Goal: Transaction & Acquisition: Purchase product/service

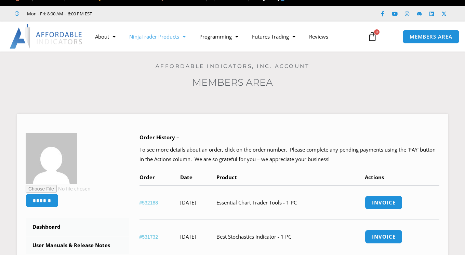
scroll to position [9, 0]
click at [172, 38] on link "NinjaTrader Products" at bounding box center [157, 37] width 70 height 16
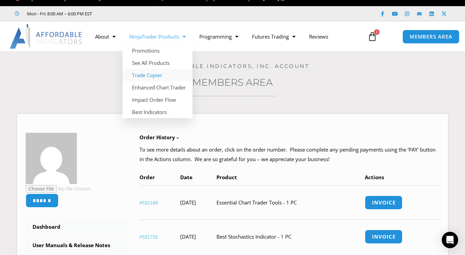
click at [150, 73] on link "Trade Copier" at bounding box center [157, 75] width 70 height 12
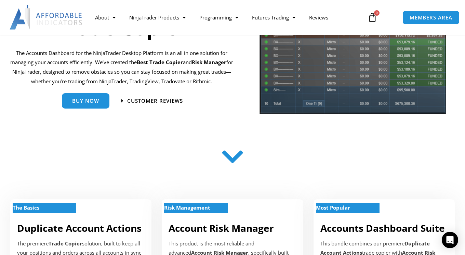
scroll to position [91, 0]
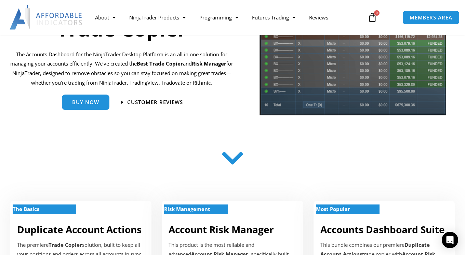
click at [225, 158] on icon at bounding box center [233, 163] width 24 height 24
click at [233, 165] on icon at bounding box center [233, 160] width 24 height 24
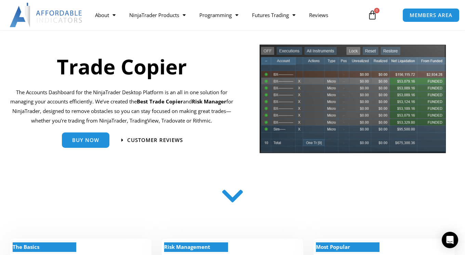
scroll to position [55, 0]
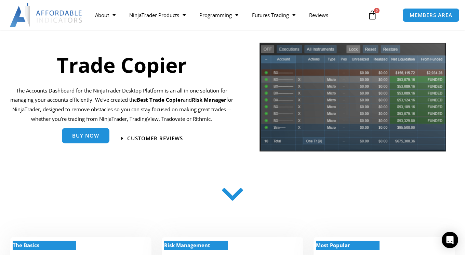
click at [86, 139] on span "Buy Now" at bounding box center [85, 136] width 27 height 5
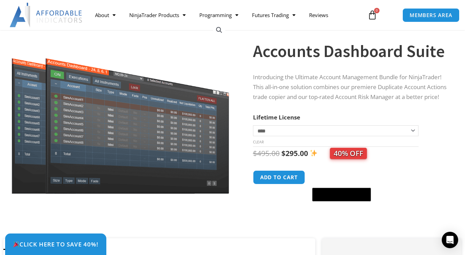
scroll to position [54, 0]
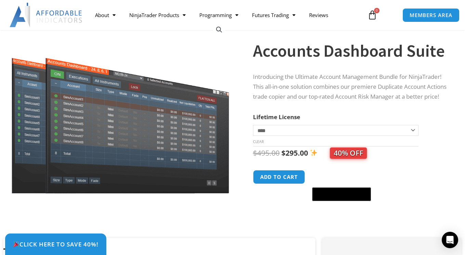
click at [281, 136] on select "**********" at bounding box center [336, 130] width 166 height 11
click at [253, 129] on select "**********" at bounding box center [336, 130] width 166 height 11
click at [253, 105] on div "Introducing the Ultimate Account Management Bundle for NinjaTrader! This all-in…" at bounding box center [350, 88] width 195 height 33
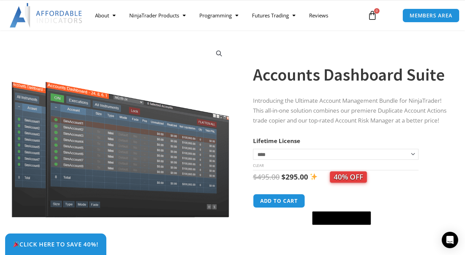
scroll to position [0, 0]
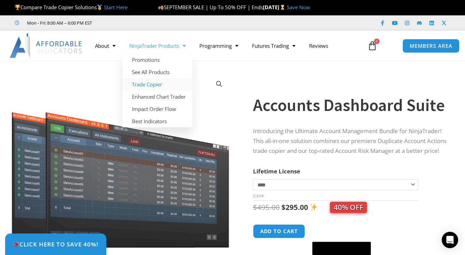
click at [146, 84] on link "Trade Copier" at bounding box center [157, 84] width 70 height 12
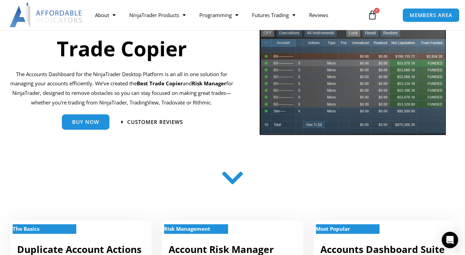
scroll to position [72, 0]
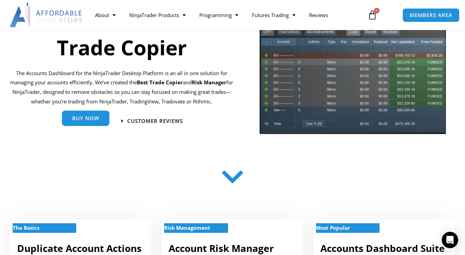
click at [97, 121] on span "Buy Now" at bounding box center [85, 119] width 27 height 5
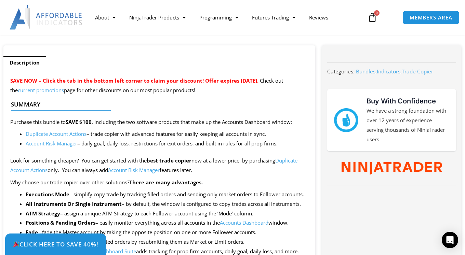
scroll to position [249, 0]
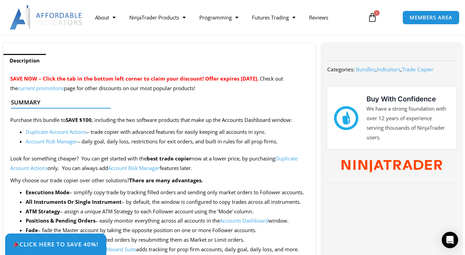
drag, startPoint x: 82, startPoint y: 122, endPoint x: 98, endPoint y: 121, distance: 15.8
click at [98, 121] on div at bounding box center [156, 114] width 291 height 16
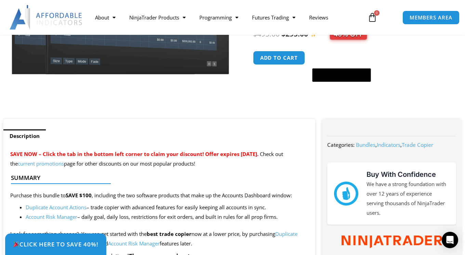
scroll to position [155, 0]
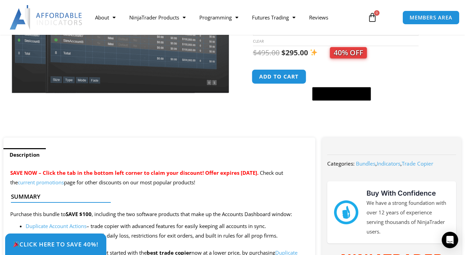
click at [275, 84] on button "Add to cart" at bounding box center [279, 76] width 55 height 15
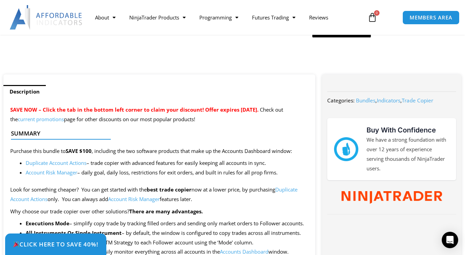
scroll to position [218, 0]
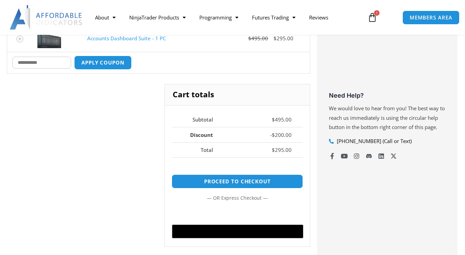
scroll to position [210, 0]
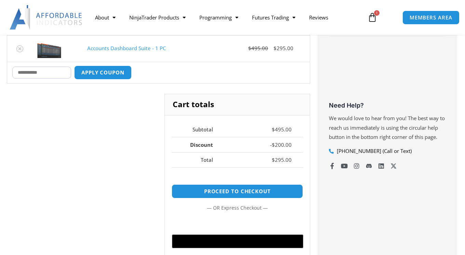
click at [42, 73] on input "Coupon:" at bounding box center [41, 73] width 59 height 12
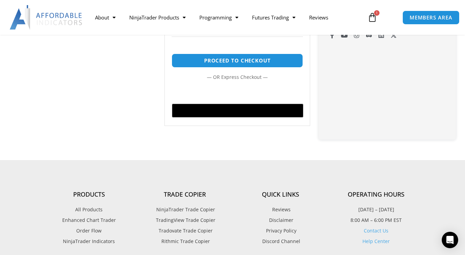
scroll to position [401, 0]
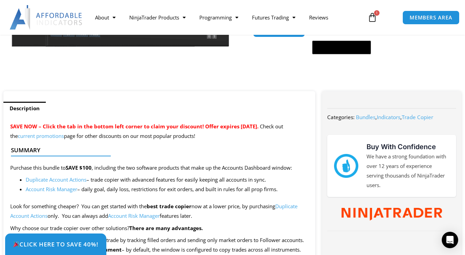
scroll to position [277, 0]
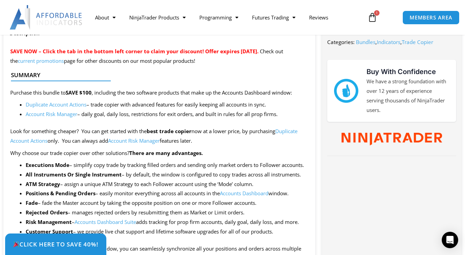
click at [374, 17] on icon at bounding box center [373, 18] width 10 height 10
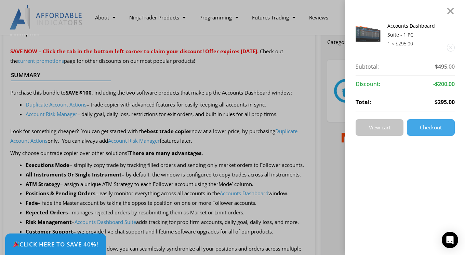
click at [379, 129] on span "View cart" at bounding box center [380, 127] width 22 height 5
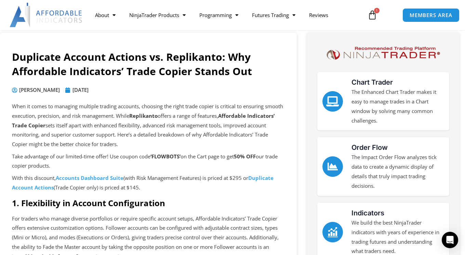
scroll to position [48, 0]
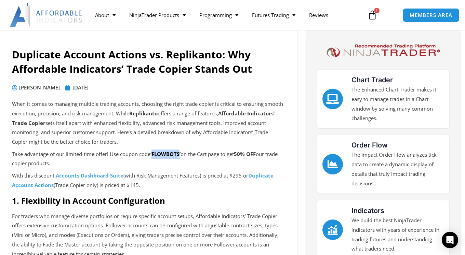
drag, startPoint x: 156, startPoint y: 154, endPoint x: 182, endPoint y: 154, distance: 26.7
click at [181, 154] on b "‘FLOWBOTS’" at bounding box center [165, 154] width 30 height 7
copy b "FLOWBOTS"
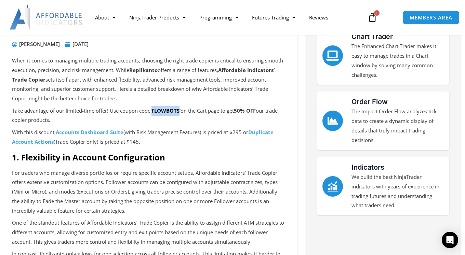
scroll to position [59, 0]
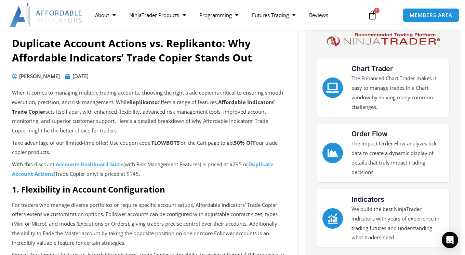
click at [204, 187] on h2 "1. Flexibility in Account Configuration" at bounding box center [148, 189] width 273 height 11
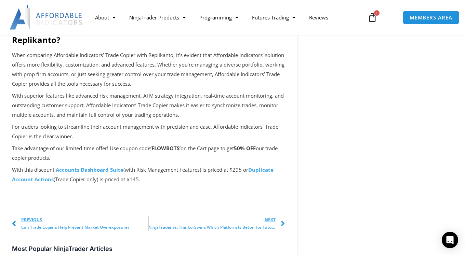
scroll to position [592, 0]
click at [263, 180] on strong "Duplicate Account Actions" at bounding box center [143, 175] width 262 height 16
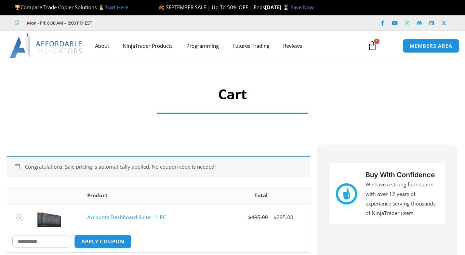
click at [35, 236] on input "Coupon:" at bounding box center [41, 242] width 59 height 12
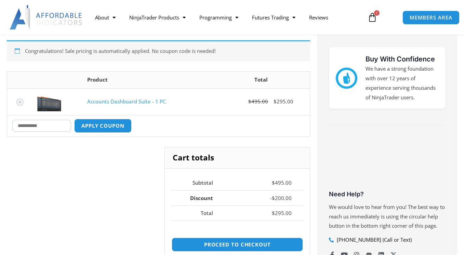
paste input "********"
type input "********"
click at [113, 126] on button "Apply coupon" at bounding box center [103, 126] width 60 height 15
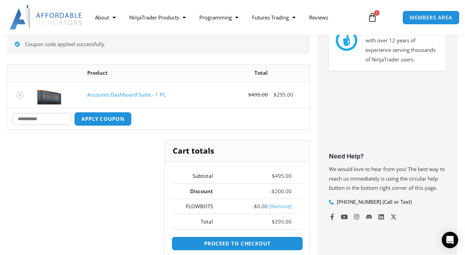
scroll to position [200, 0]
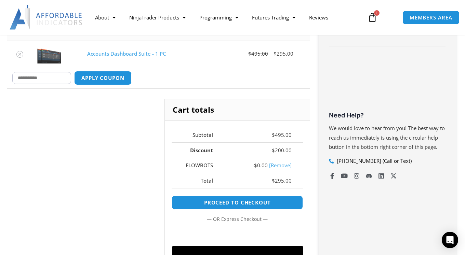
click at [279, 165] on link "[Remove]" at bounding box center [280, 165] width 23 height 7
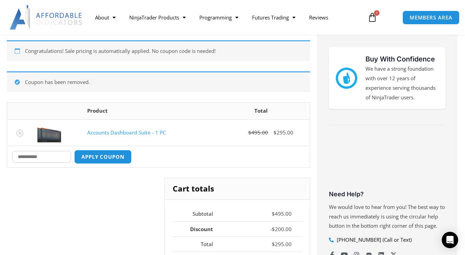
scroll to position [104, 0]
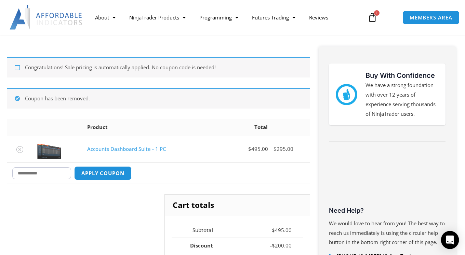
click at [448, 239] on icon "Open Intercom Messenger" at bounding box center [450, 240] width 8 height 9
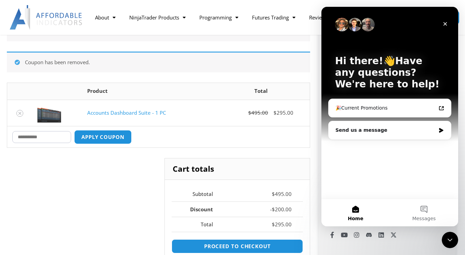
scroll to position [143, 0]
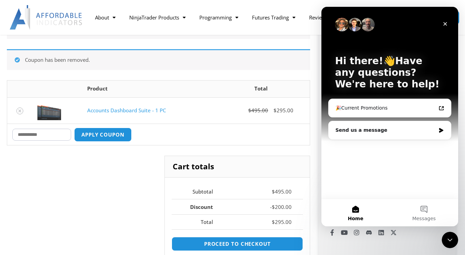
click at [221, 148] on div "Congratulations! Sale pricing is automatically applied. No coupon code is neede…" at bounding box center [158, 169] width 303 height 302
click at [445, 24] on icon "Close" at bounding box center [444, 23] width 5 height 5
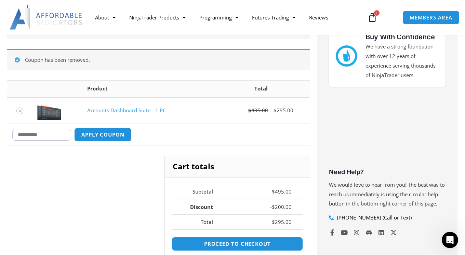
scroll to position [0, 0]
click at [423, 18] on span "MEMBERS AREA" at bounding box center [430, 18] width 47 height 6
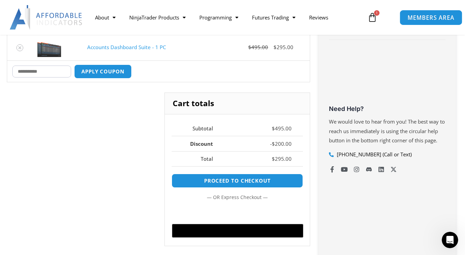
scroll to position [205, 0]
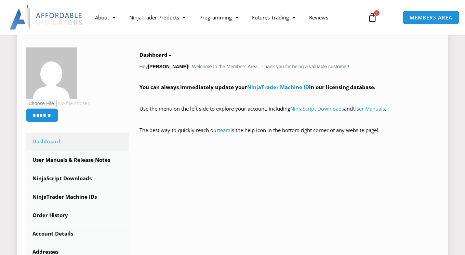
scroll to position [175, 0]
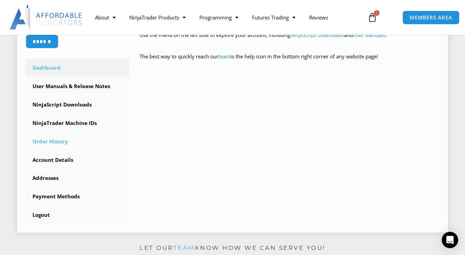
click at [57, 141] on link "Order History" at bounding box center [78, 142] width 104 height 18
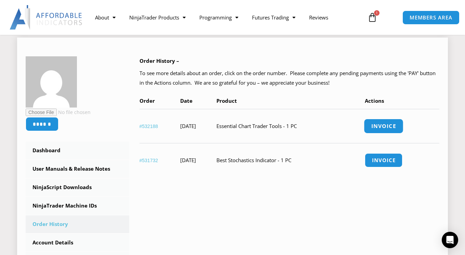
click at [382, 124] on link "Invoice" at bounding box center [384, 126] width 40 height 15
click at [148, 126] on link "#532188" at bounding box center [149, 126] width 19 height 5
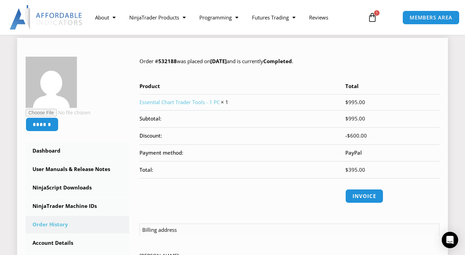
click at [162, 139] on th "Discount:" at bounding box center [243, 136] width 206 height 17
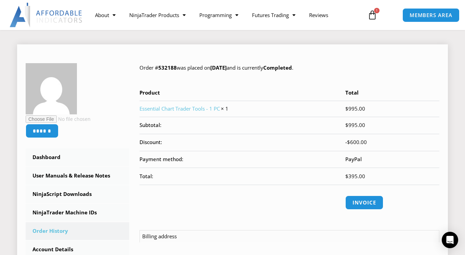
scroll to position [80, 0]
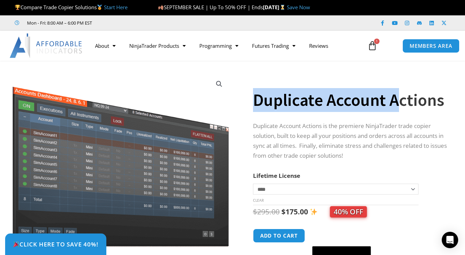
drag, startPoint x: 255, startPoint y: 104, endPoint x: 390, endPoint y: 89, distance: 135.6
click at [394, 90] on h1 "Duplicate Account Actions" at bounding box center [350, 100] width 195 height 24
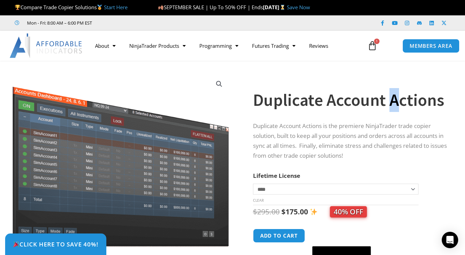
drag, startPoint x: 390, startPoint y: 89, endPoint x: 387, endPoint y: 102, distance: 14.0
click at [396, 94] on h1 "Duplicate Account Actions" at bounding box center [350, 100] width 195 height 24
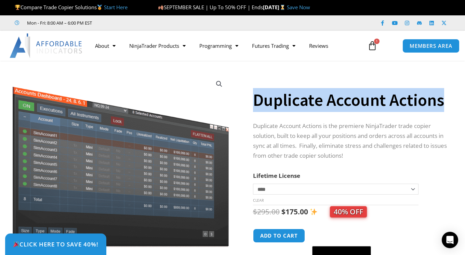
drag, startPoint x: 444, startPoint y: 98, endPoint x: 258, endPoint y: 92, distance: 186.5
click at [258, 92] on h1 "Duplicate Account Actions" at bounding box center [350, 100] width 195 height 24
copy h1 "Duplicate Account Actions"
click at [370, 44] on icon at bounding box center [373, 46] width 10 height 10
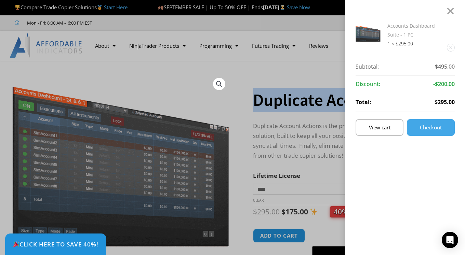
click at [395, 27] on link "Accounts Dashboard Suite - 1 PC" at bounding box center [411, 30] width 48 height 15
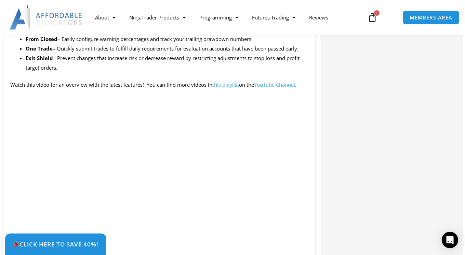
scroll to position [707, 0]
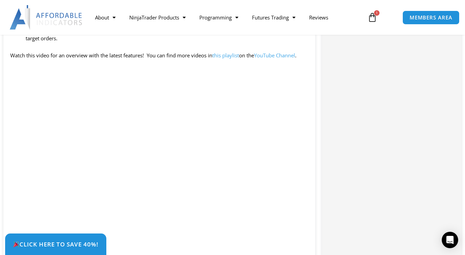
click at [298, 236] on div "Click Here to save 40%!" at bounding box center [237, 245] width 465 height 22
click at [297, 237] on div "Click Here to save 40%!" at bounding box center [237, 245] width 465 height 22
click at [297, 234] on div "Click Here to save 40%!" at bounding box center [237, 245] width 465 height 22
click at [297, 237] on div "Click Here to save 40%!" at bounding box center [237, 245] width 465 height 22
click at [297, 234] on div "Click Here to save 40%!" at bounding box center [237, 245] width 465 height 22
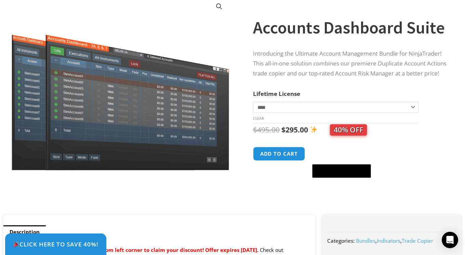
scroll to position [0, 0]
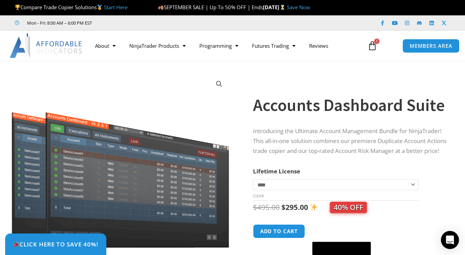
click at [446, 237] on icon "Open Intercom Messenger" at bounding box center [450, 240] width 9 height 9
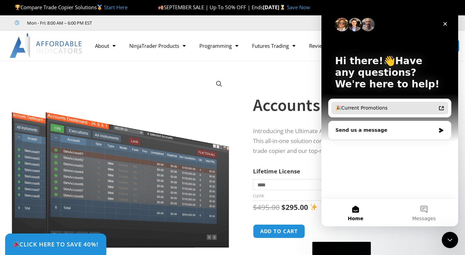
click at [367, 107] on div "🎉Current Promotions" at bounding box center [385, 108] width 101 height 7
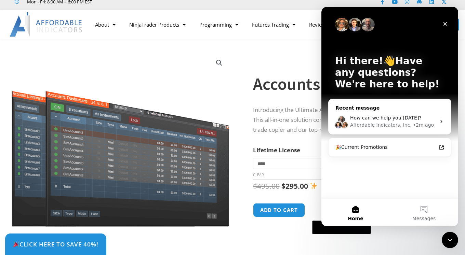
scroll to position [22, 0]
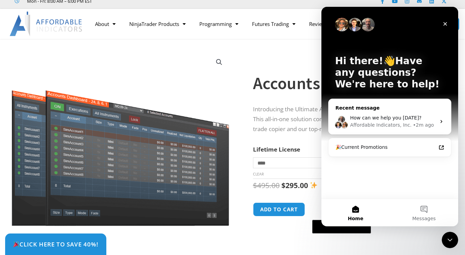
click at [433, 122] on div "Affordable Indicators, Inc. • 2m ago" at bounding box center [393, 125] width 86 height 7
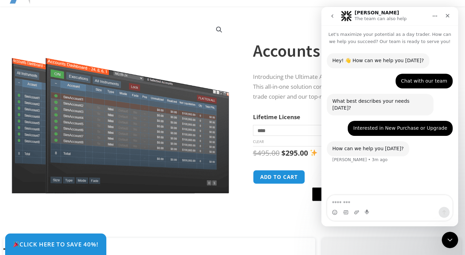
scroll to position [0, 0]
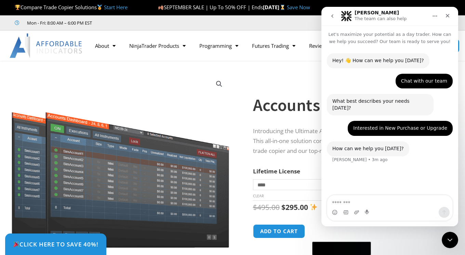
click at [333, 13] on icon "go back" at bounding box center [332, 15] width 5 height 5
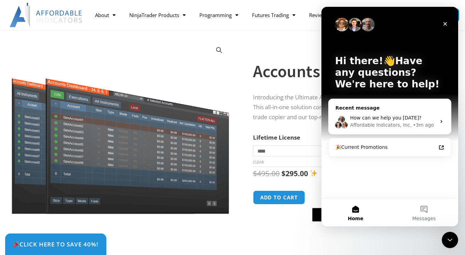
scroll to position [34, 0]
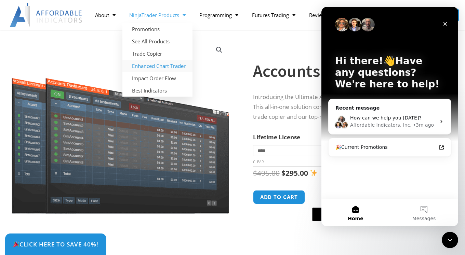
click at [174, 66] on link "Enhanced Chart Trader" at bounding box center [157, 66] width 70 height 12
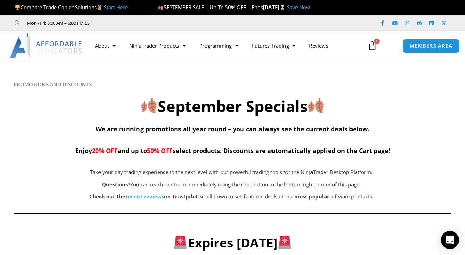
click at [449, 242] on icon "Open Intercom Messenger" at bounding box center [450, 240] width 9 height 9
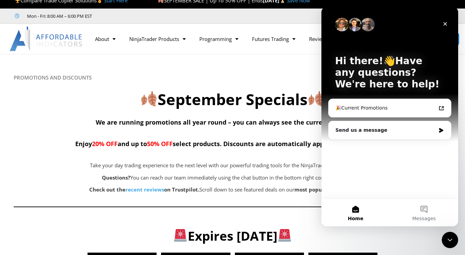
scroll to position [7, 0]
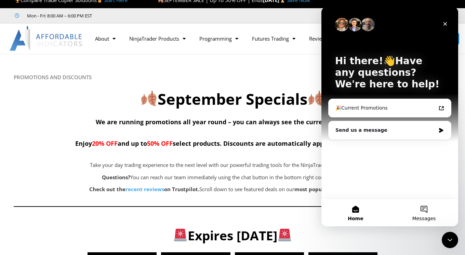
click at [424, 210] on button "Messages" at bounding box center [424, 212] width 68 height 27
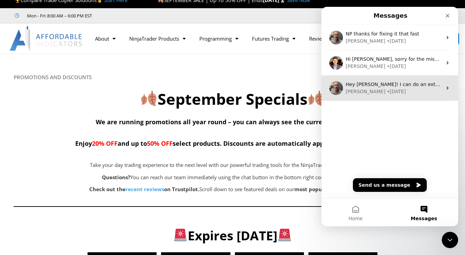
click at [387, 90] on div "• [DATE]" at bounding box center [396, 91] width 19 height 7
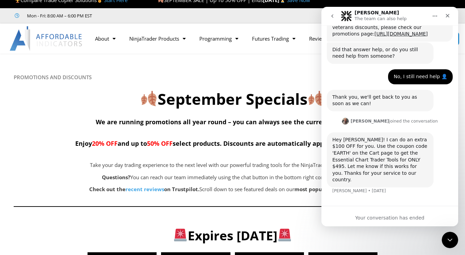
scroll to position [769, 0]
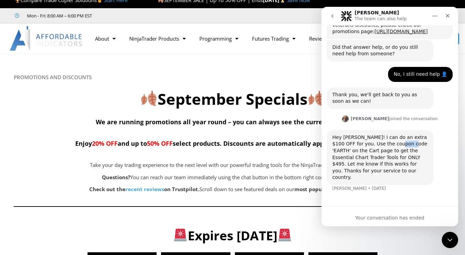
drag, startPoint x: 394, startPoint y: 151, endPoint x: 408, endPoint y: 151, distance: 14.4
click at [409, 151] on div "Hey [PERSON_NAME]! I can do an extra $100 OFF for you. Use the coupon code 'EAR…" at bounding box center [380, 157] width 96 height 47
copy div "EARTH"
click at [272, 79] on h6 "PROMOTIONS AND DISCOUNTS" at bounding box center [233, 77] width 438 height 6
click at [448, 14] on icon "Close" at bounding box center [447, 15] width 5 height 5
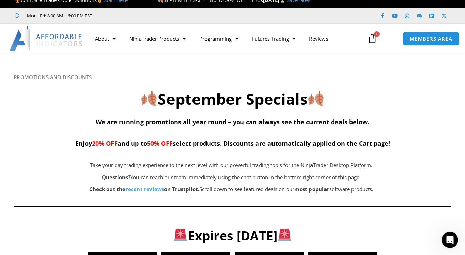
click at [372, 36] on icon at bounding box center [373, 39] width 10 height 10
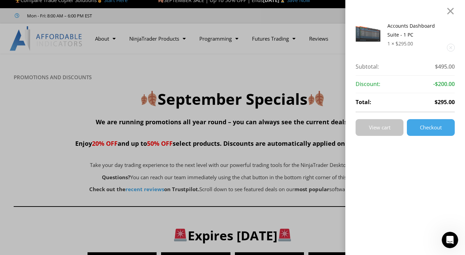
click at [380, 129] on span "View cart" at bounding box center [380, 127] width 22 height 5
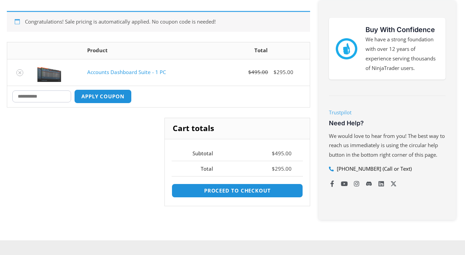
click at [37, 95] on input "Coupon:" at bounding box center [41, 97] width 59 height 12
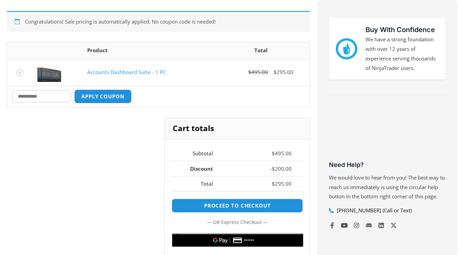
paste input "*****"
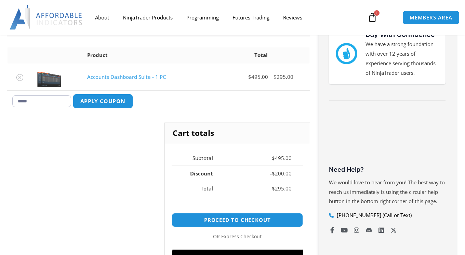
type input "*****"
click at [112, 98] on button "Apply coupon" at bounding box center [103, 101] width 60 height 15
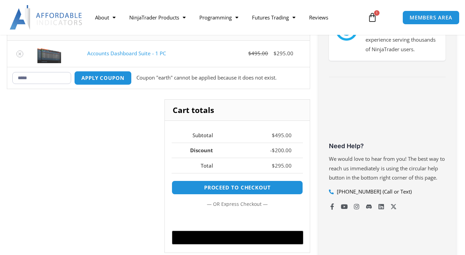
scroll to position [149, 0]
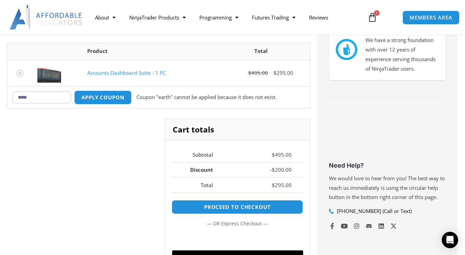
click at [41, 102] on input "*****" at bounding box center [41, 98] width 59 height 12
drag, startPoint x: 37, startPoint y: 98, endPoint x: 18, endPoint y: 98, distance: 19.1
click at [18, 98] on input "*****" at bounding box center [41, 98] width 59 height 12
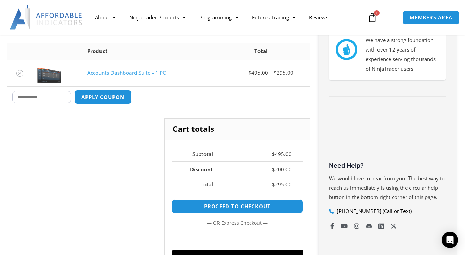
click at [133, 163] on div "Cart totals Subtotal $ 495.00 Discount - $ 200.00 Total $ 295.00 Proceed to che…" at bounding box center [158, 201] width 303 height 164
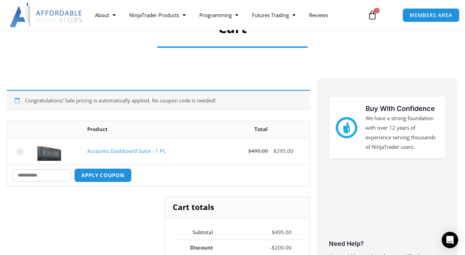
scroll to position [69, 0]
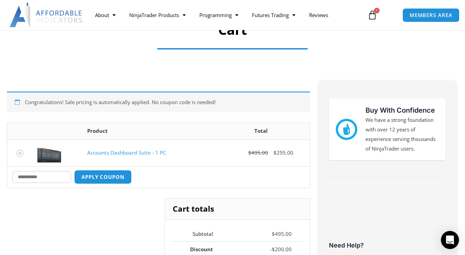
click at [450, 238] on icon "Open Intercom Messenger" at bounding box center [450, 240] width 8 height 9
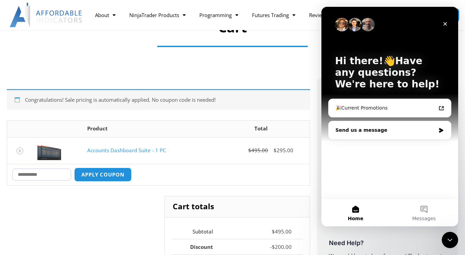
scroll to position [74, 0]
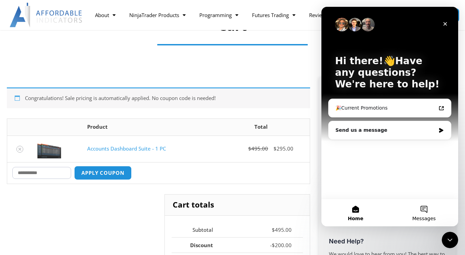
click at [424, 206] on button "Messages" at bounding box center [424, 212] width 68 height 27
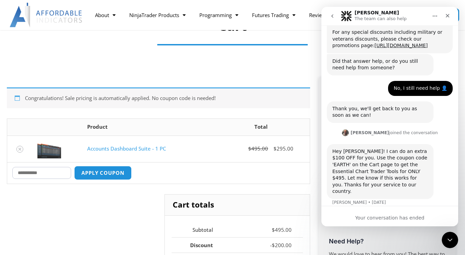
scroll to position [769, 0]
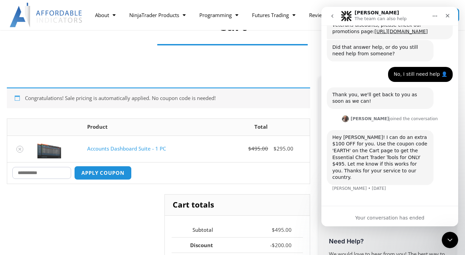
click at [374, 222] on div "Your conversation has ended" at bounding box center [389, 216] width 137 height 21
click at [374, 216] on div "Your conversation has ended" at bounding box center [389, 218] width 137 height 7
click at [372, 166] on div "Hey Tim! I can do an extra $100 OFF for you. Use the coupon code 'EARTH' on the…" at bounding box center [380, 157] width 96 height 47
click at [361, 154] on div "Hey Tim! I can do an extra $100 OFF for you. Use the coupon code 'EARTH' on the…" at bounding box center [380, 157] width 96 height 47
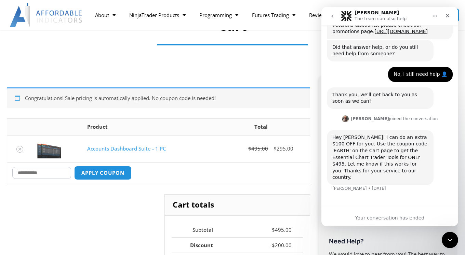
click at [391, 196] on div "Hey Tim! I can do an extra $100 OFF for you. Use the coupon code 'EARTH' on the…" at bounding box center [390, 165] width 126 height 70
click at [380, 218] on div "Your conversation has ended" at bounding box center [389, 218] width 137 height 7
click at [398, 220] on div "Your conversation has ended" at bounding box center [389, 218] width 137 height 7
click at [354, 182] on div "Hey Tim! I can do an extra $100 OFF for you. Use the coupon code 'EARTH' on the…" at bounding box center [380, 157] width 107 height 55
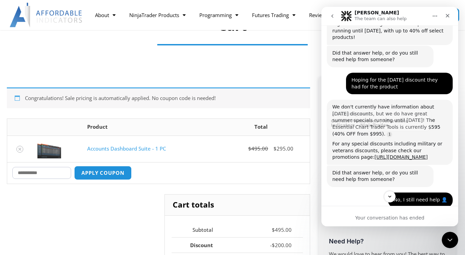
scroll to position [630, 0]
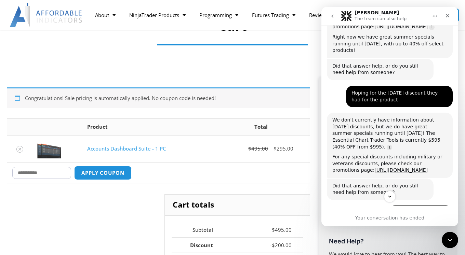
click at [330, 99] on div "Hoping for the veterans day discount they had for the product Timothy • 9w ago" at bounding box center [390, 99] width 126 height 27
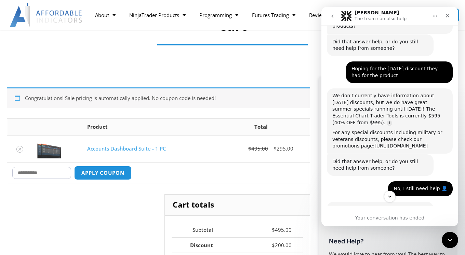
scroll to position [665, 0]
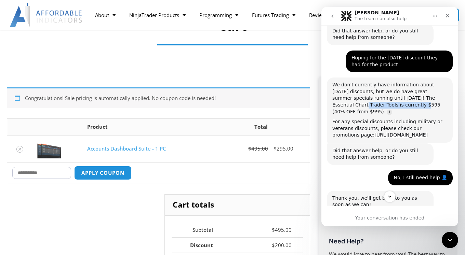
drag, startPoint x: 333, startPoint y: 112, endPoint x: 393, endPoint y: 113, distance: 59.5
click at [393, 113] on div "We don't currently have information about Veterans Day discounts, but we do hav…" at bounding box center [389, 99] width 115 height 34
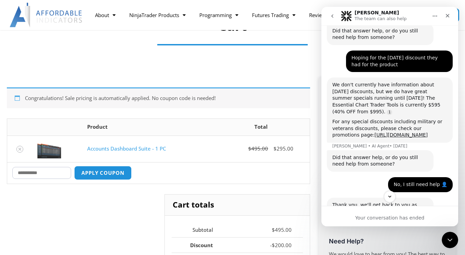
click at [398, 123] on div "We don't currently have information about Veterans Day discounts, but we do hav…" at bounding box center [389, 110] width 115 height 57
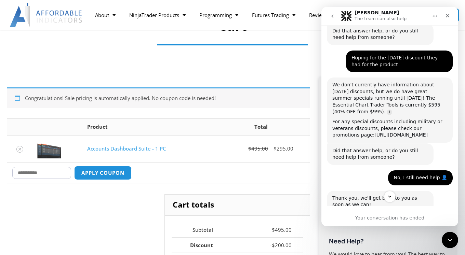
click at [356, 171] on div "Did that answer help, or do you still need help from someone? Solomon • 9w ago" at bounding box center [390, 157] width 126 height 27
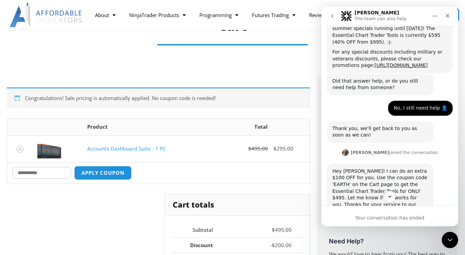
scroll to position [769, 0]
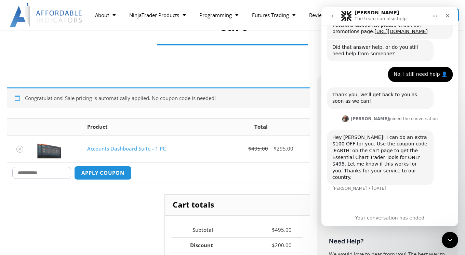
click at [361, 190] on div "Hey Tim! I can do an extra $100 OFF for you. Use the coupon code 'EARTH' on the…" at bounding box center [390, 165] width 126 height 70
drag, startPoint x: 363, startPoint y: 196, endPoint x: 359, endPoint y: 190, distance: 7.1
click at [359, 190] on div "Hey Tim! I can do an extra $100 OFF for you. Use the coupon code 'EARTH' on the…" at bounding box center [390, 165] width 126 height 70
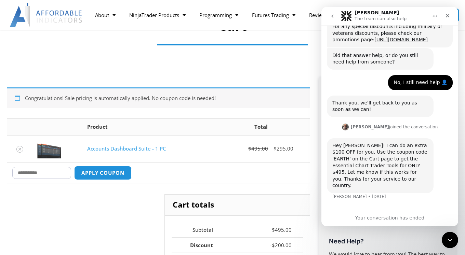
scroll to position [757, 0]
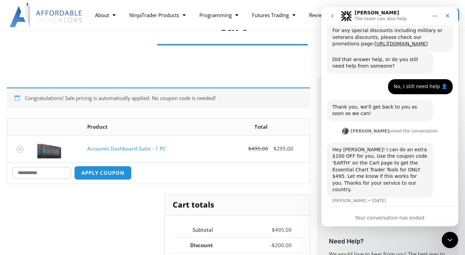
click at [332, 15] on icon "go back" at bounding box center [332, 15] width 2 height 3
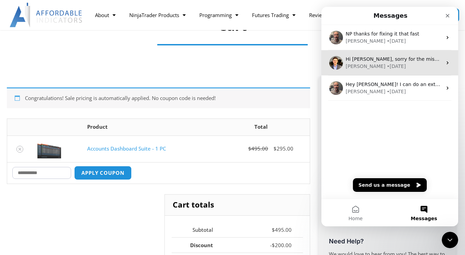
click at [448, 64] on icon "Intercom messenger" at bounding box center [447, 62] width 5 height 5
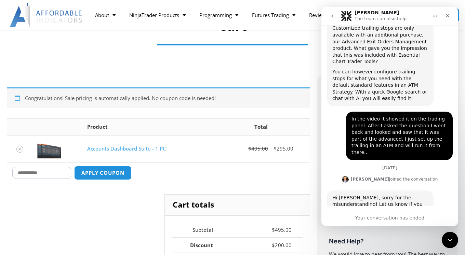
scroll to position [833, 0]
click at [446, 237] on icon "Close Intercom Messenger" at bounding box center [449, 239] width 8 height 8
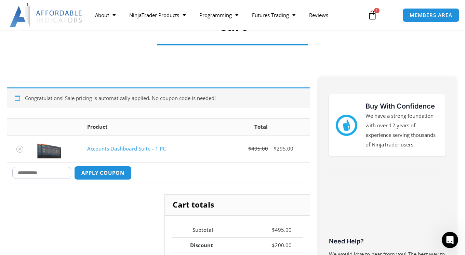
click at [372, 13] on icon at bounding box center [373, 15] width 10 height 10
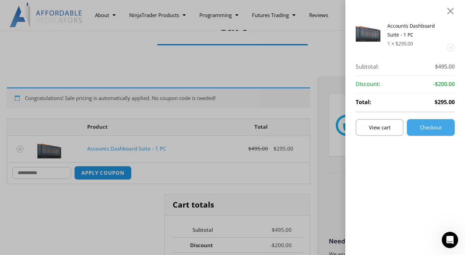
click at [383, 157] on div "Accounts Dashboard Suite - 1 PC 1 × $ 295.00 Subtotal: $ 495.00 Subtotal: $495.…" at bounding box center [405, 135] width 99 height 227
click at [321, 163] on div "Accounts Dashboard Suite - 1 PC 1 × $ 295.00 Subtotal: $ 495.00 Subtotal: $495.…" at bounding box center [232, 127] width 465 height 255
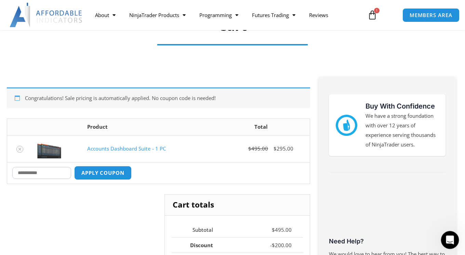
click at [450, 237] on icon "Open Intercom Messenger" at bounding box center [448, 239] width 11 height 11
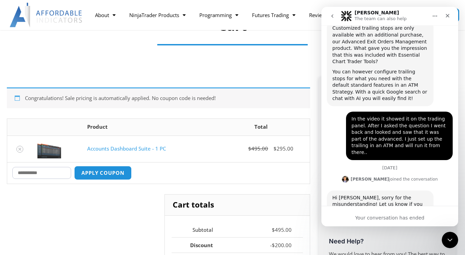
click at [367, 217] on div "Your conversation has ended" at bounding box center [389, 218] width 137 height 7
click at [365, 224] on div "Your conversation has ended" at bounding box center [389, 216] width 137 height 21
click at [366, 217] on div "Your conversation has ended" at bounding box center [389, 218] width 137 height 7
click at [332, 17] on icon "go back" at bounding box center [332, 15] width 5 height 5
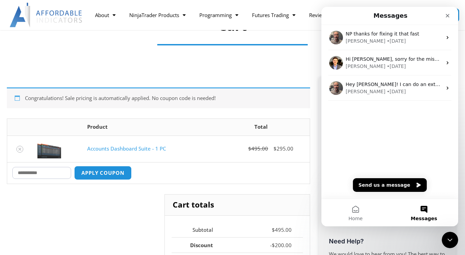
scroll to position [0, 0]
click at [383, 183] on button "Send us a message" at bounding box center [390, 185] width 74 height 14
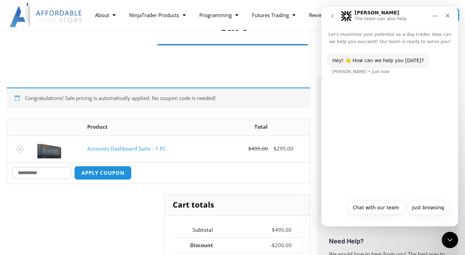
click at [354, 89] on div "Hey! 👋 How can we help you today? Solomon • Just now" at bounding box center [389, 120] width 137 height 151
click at [366, 207] on button "Chat with our team" at bounding box center [376, 208] width 56 height 14
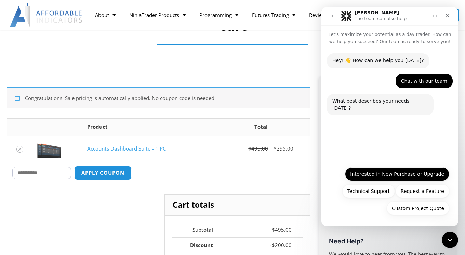
click at [377, 173] on button "Interested in New Purchase or Upgrade" at bounding box center [397, 175] width 104 height 14
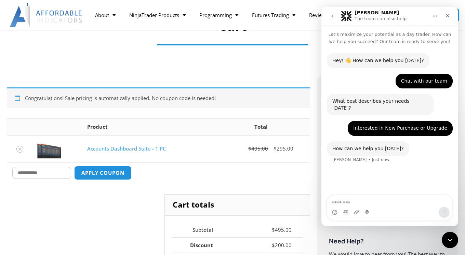
click at [338, 202] on textarea "Message…" at bounding box center [389, 202] width 125 height 12
click at [359, 203] on textarea "**********" at bounding box center [389, 202] width 125 height 12
click at [380, 201] on textarea "**********" at bounding box center [389, 202] width 125 height 12
click at [359, 202] on textarea "**********" at bounding box center [389, 202] width 125 height 12
click at [383, 205] on textarea "**********" at bounding box center [389, 202] width 125 height 12
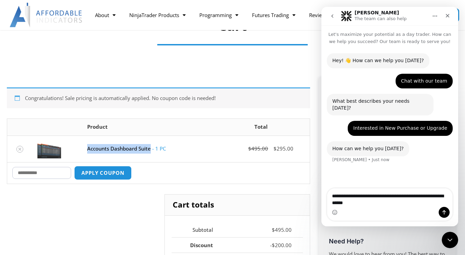
drag, startPoint x: 86, startPoint y: 150, endPoint x: 152, endPoint y: 152, distance: 66.7
click at [152, 152] on td "Accounts Dashboard Suite - 1 PC" at bounding box center [147, 149] width 130 height 27
copy link "Accounts Dashboard Suite"
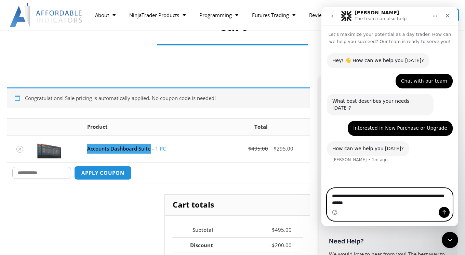
click at [382, 205] on textarea "**********" at bounding box center [389, 198] width 125 height 18
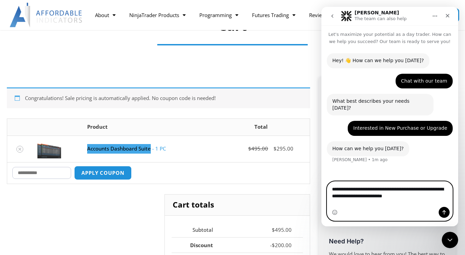
click at [376, 200] on textarea "**********" at bounding box center [389, 191] width 125 height 18
click at [437, 200] on textarea "**********" at bounding box center [389, 191] width 125 height 18
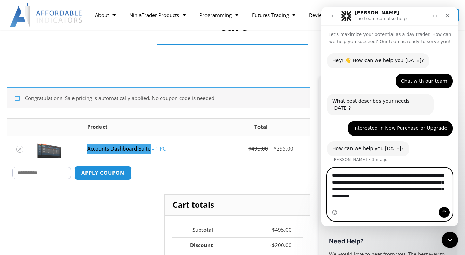
click at [437, 200] on textarea "**********" at bounding box center [389, 184] width 125 height 32
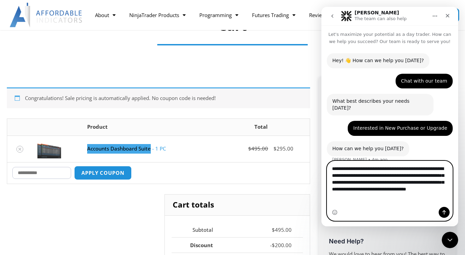
drag, startPoint x: 422, startPoint y: 197, endPoint x: 427, endPoint y: 203, distance: 8.1
click at [427, 200] on textarea "**********" at bounding box center [389, 180] width 125 height 39
click at [376, 200] on textarea "**********" at bounding box center [389, 180] width 125 height 39
drag, startPoint x: 376, startPoint y: 203, endPoint x: 404, endPoint y: 205, distance: 28.4
click at [404, 200] on textarea "**********" at bounding box center [389, 180] width 125 height 39
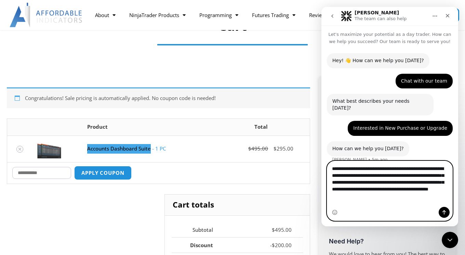
click at [401, 200] on textarea "**********" at bounding box center [389, 180] width 125 height 39
click at [376, 200] on textarea "**********" at bounding box center [389, 180] width 125 height 39
click at [434, 200] on textarea "**********" at bounding box center [389, 180] width 125 height 39
type textarea "**********"
click at [443, 211] on icon "Send a message…" at bounding box center [443, 212] width 5 height 5
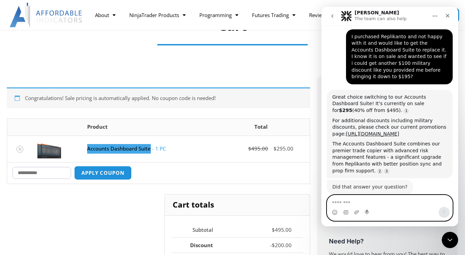
scroll to position [139, 0]
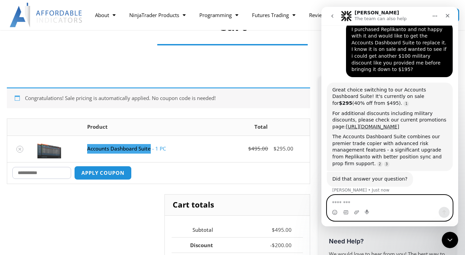
click at [344, 201] on textarea "Message…" at bounding box center [389, 202] width 125 height 12
click at [369, 203] on textarea "**********" at bounding box center [389, 202] width 125 height 12
click at [399, 203] on textarea "**********" at bounding box center [389, 202] width 125 height 12
type textarea "**********"
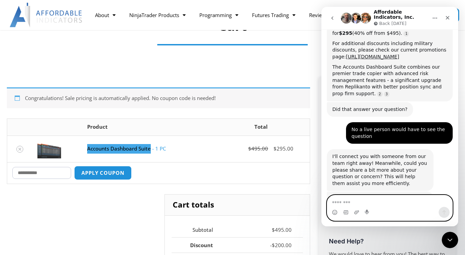
scroll to position [240, 0]
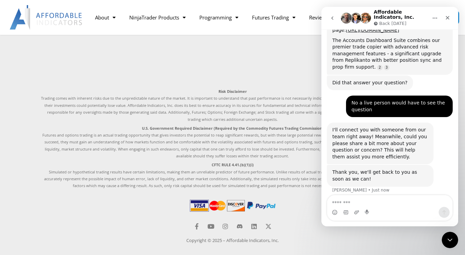
scroll to position [533, 0]
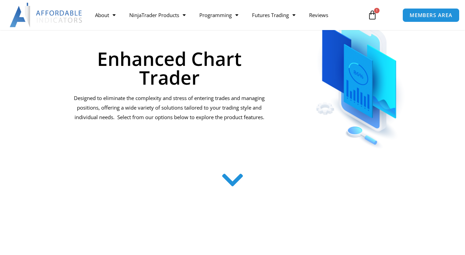
scroll to position [101, 0]
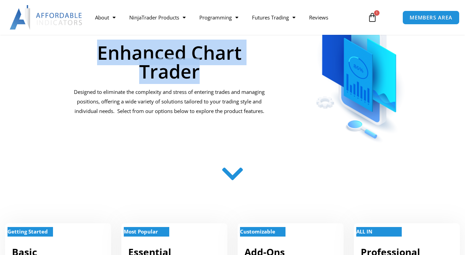
drag, startPoint x: 98, startPoint y: 52, endPoint x: 197, endPoint y: 74, distance: 100.4
click at [197, 74] on h1 "Enhanced Chart Trader" at bounding box center [169, 62] width 196 height 38
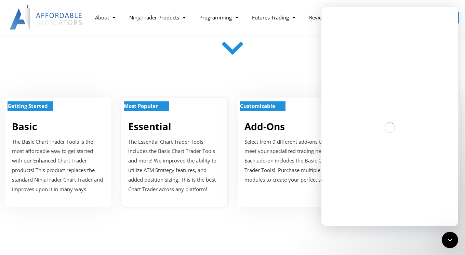
scroll to position [0, 0]
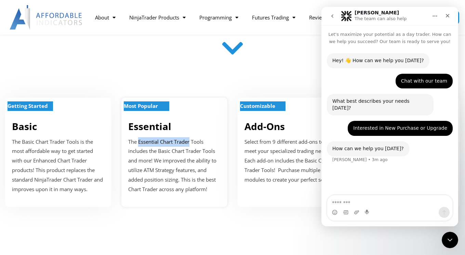
drag, startPoint x: 138, startPoint y: 141, endPoint x: 189, endPoint y: 142, distance: 51.0
click at [190, 142] on p "The Essential Chart Trader Tools includes the Basic Chart Trader Tools and more…" at bounding box center [174, 165] width 92 height 57
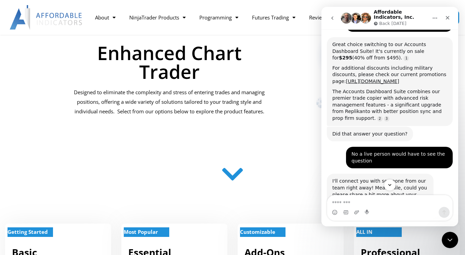
scroll to position [240, 0]
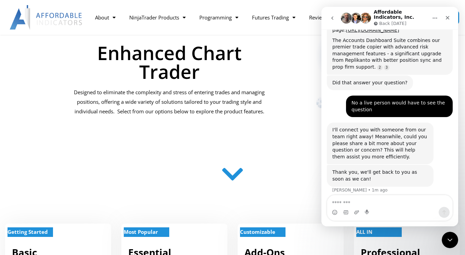
click at [290, 60] on div at bounding box center [360, 68] width 168 height 154
click at [332, 19] on icon "go back" at bounding box center [332, 17] width 5 height 5
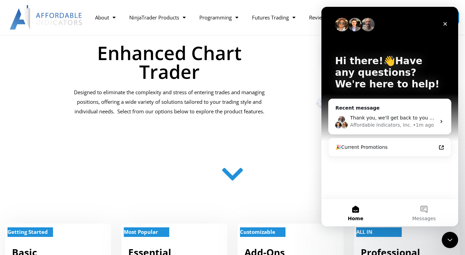
scroll to position [131, 0]
click at [441, 120] on icon "Intercom messenger" at bounding box center [441, 121] width 2 height 3
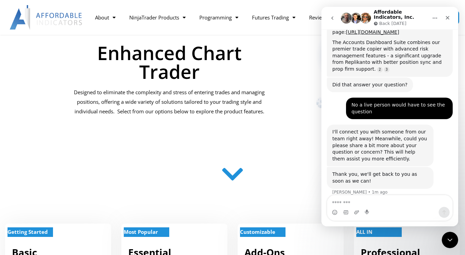
scroll to position [240, 0]
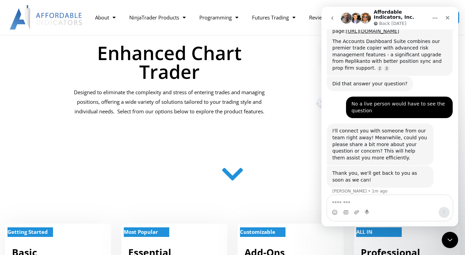
click at [435, 18] on icon "Home" at bounding box center [434, 17] width 5 height 5
click at [280, 169] on div at bounding box center [232, 176] width 421 height 27
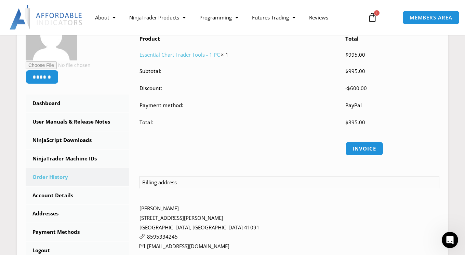
scroll to position [134, 0]
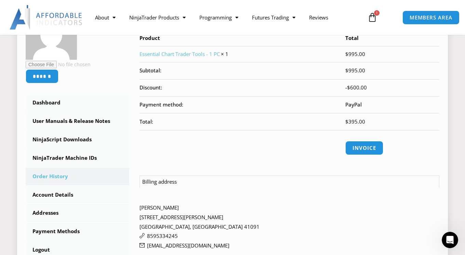
click at [242, 213] on address "[PERSON_NAME] [STREET_ADDRESS][PERSON_NAME] 8595334245 [EMAIL_ADDRESS][DOMAIN_N…" at bounding box center [290, 227] width 300 height 48
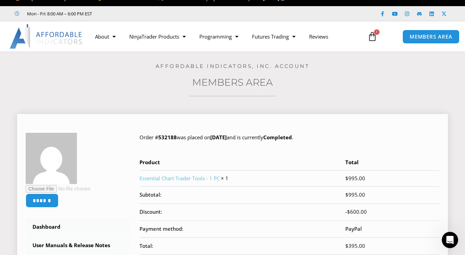
scroll to position [0, 0]
